Goal: Information Seeking & Learning: Learn about a topic

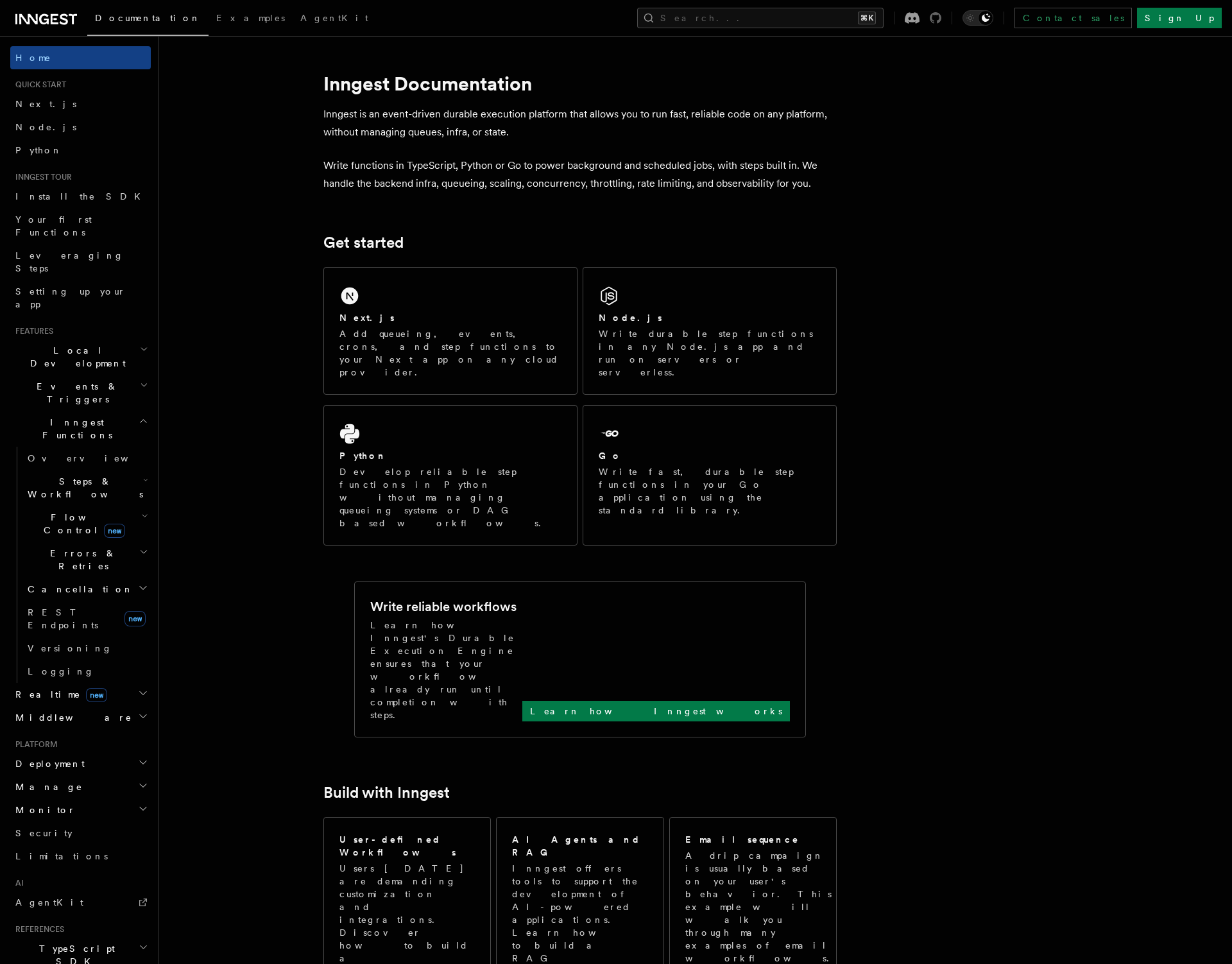
click at [941, 21] on icon at bounding box center [935, 17] width 12 height 12
click at [133, 411] on h2 "Inngest Functions" at bounding box center [80, 428] width 140 height 36
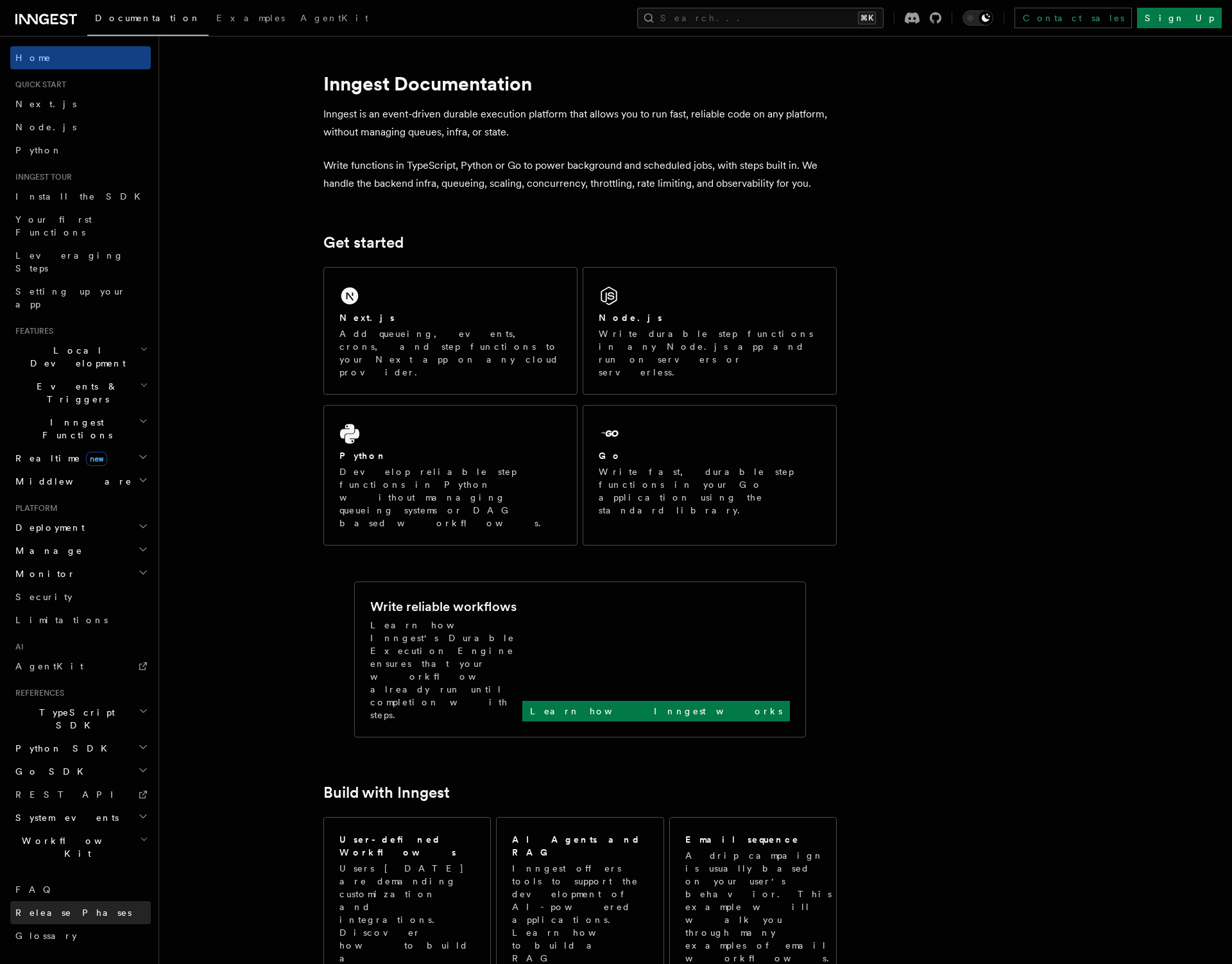
click at [55, 908] on span "Release Phases" at bounding box center [73, 912] width 116 height 10
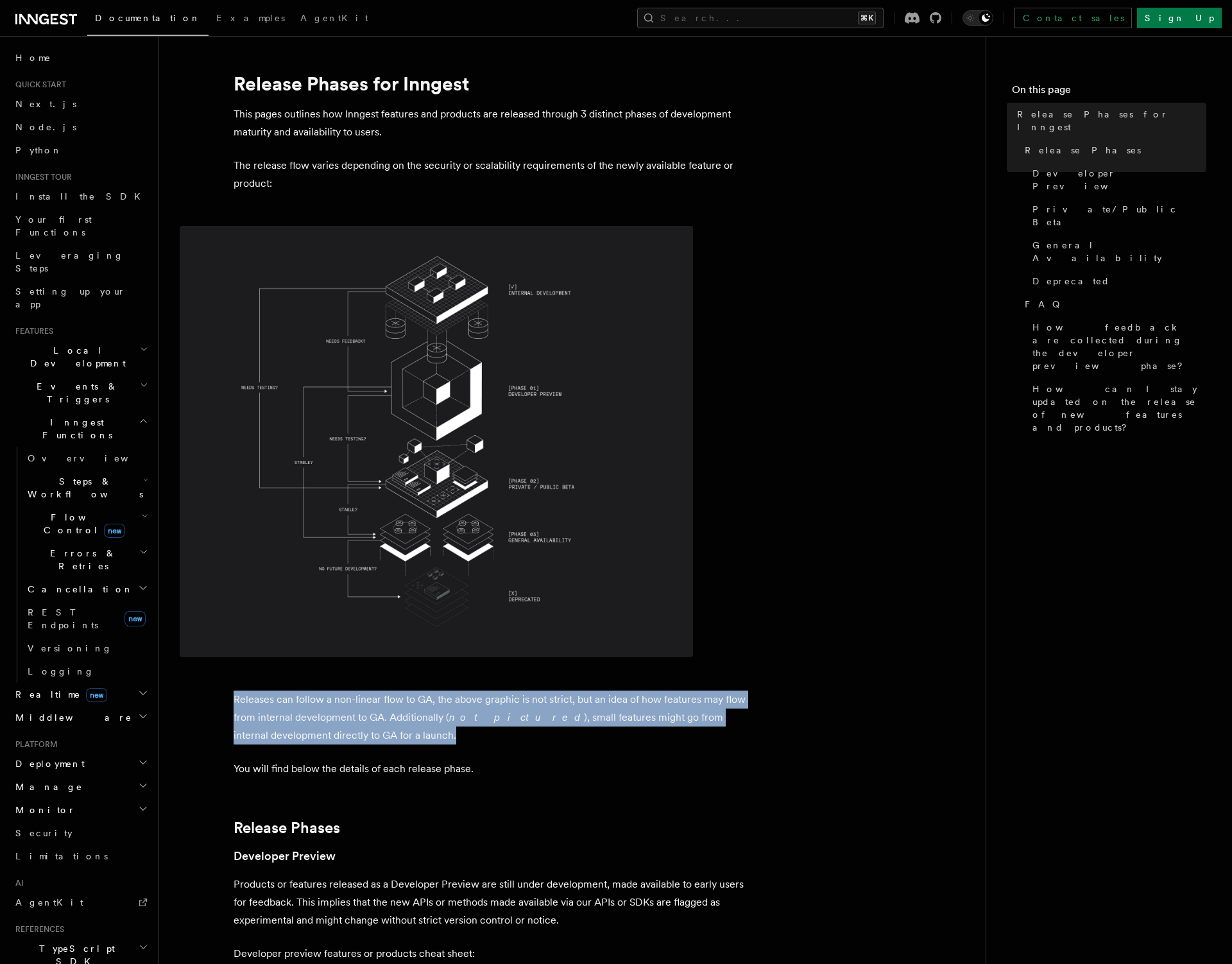
drag, startPoint x: 384, startPoint y: 736, endPoint x: 208, endPoint y: 676, distance: 185.9
copy p "Releases can follow a non-linear flow to GA, the above graphic is not strict, b…"
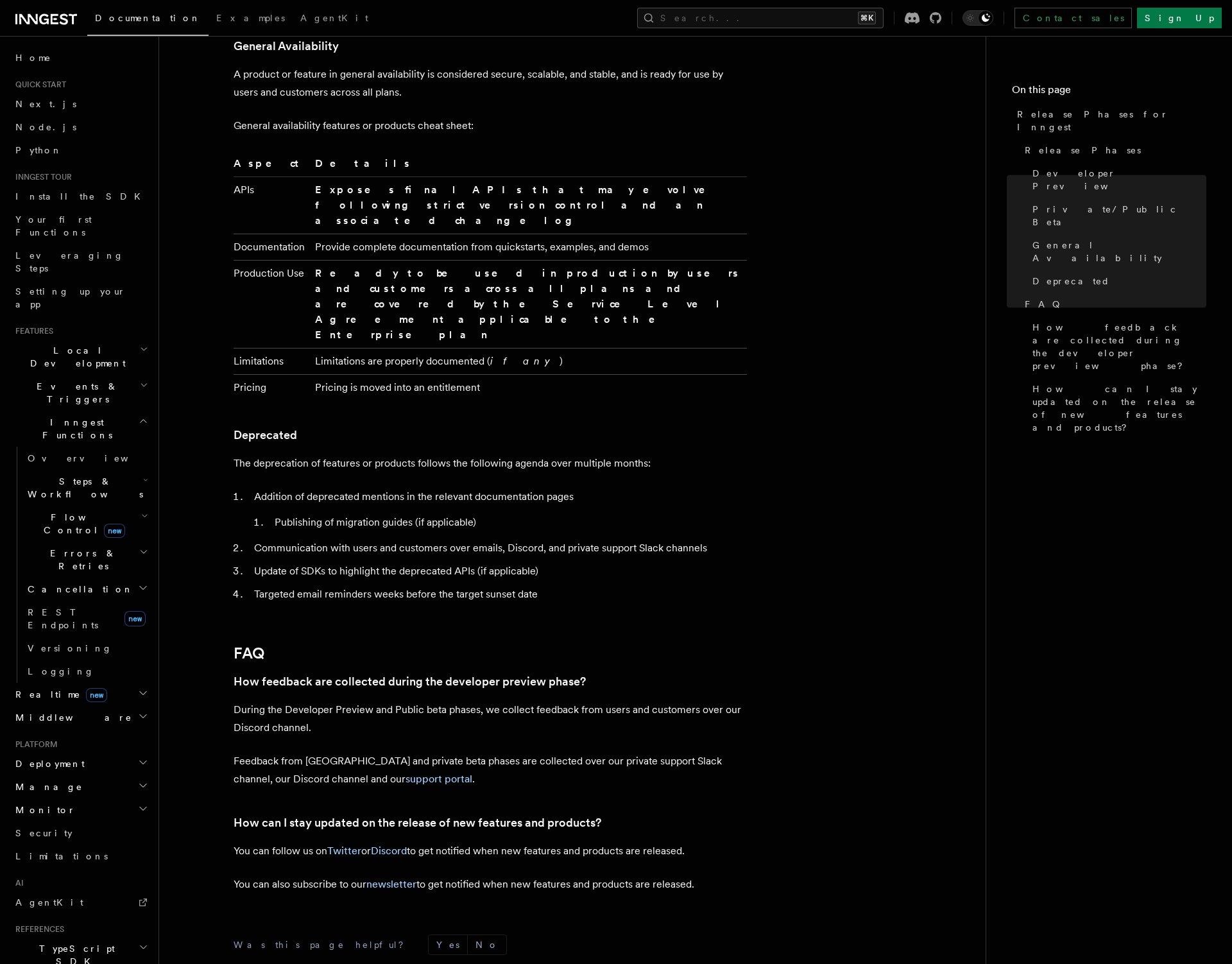
scroll to position [1939, 0]
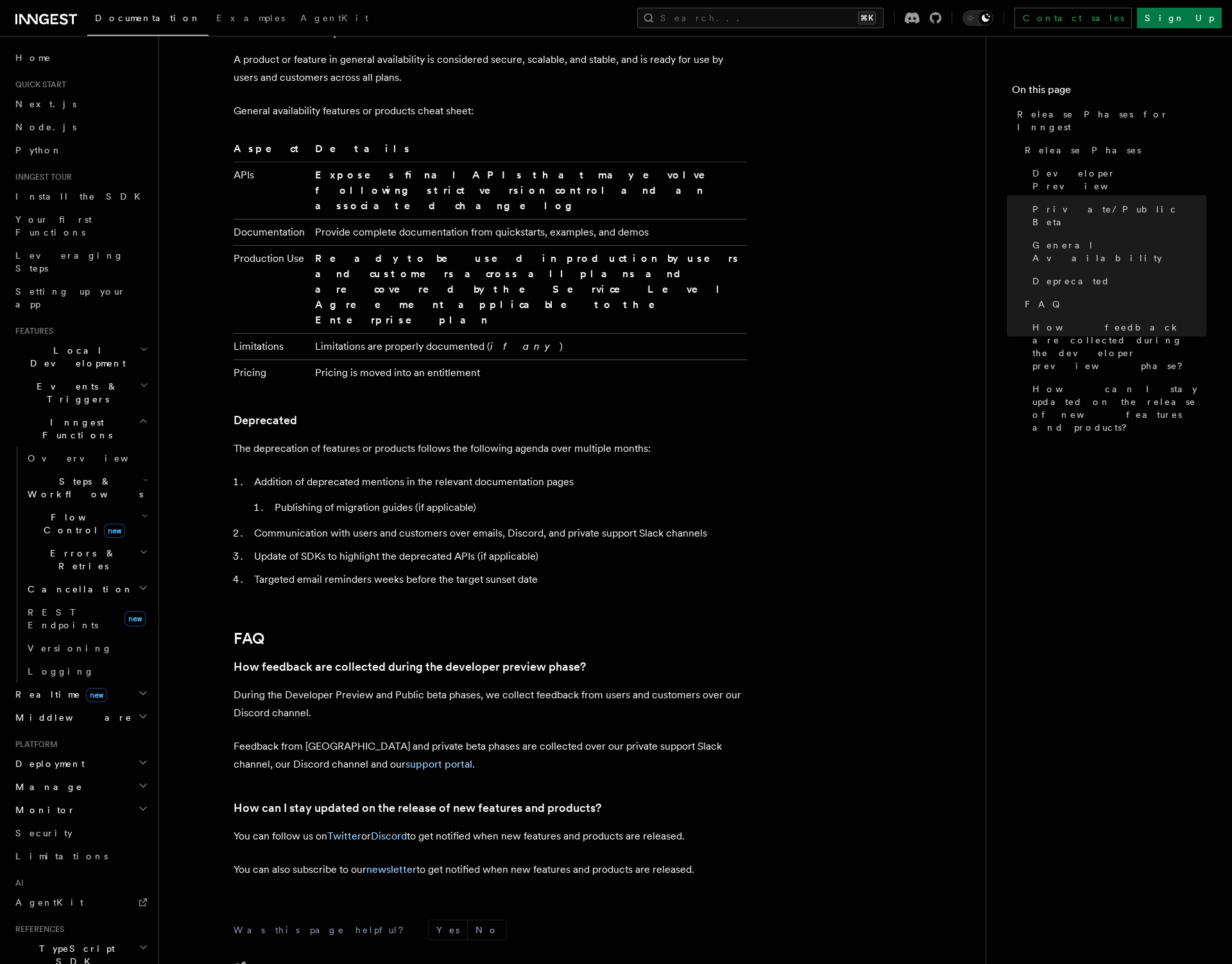
click at [333, 961] on span "Edit this page on GitHub" at bounding box center [308, 970] width 113 height 18
